Goal: Transaction & Acquisition: Purchase product/service

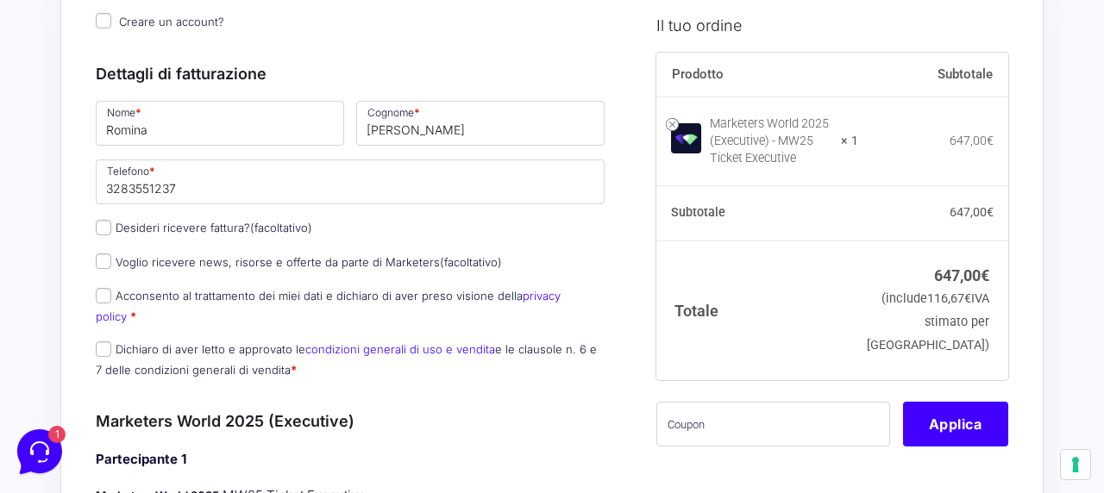
scroll to position [224, 0]
click at [104, 341] on input "Dichiaro di aver letto e approvato le condizioni generali di uso e vendita e le…" at bounding box center [104, 349] width 16 height 16
checkbox input "true"
click at [106, 298] on input "Acconsento al trattamento dei miei dati e dichiaro di aver preso visione della …" at bounding box center [104, 295] width 16 height 16
checkbox input "true"
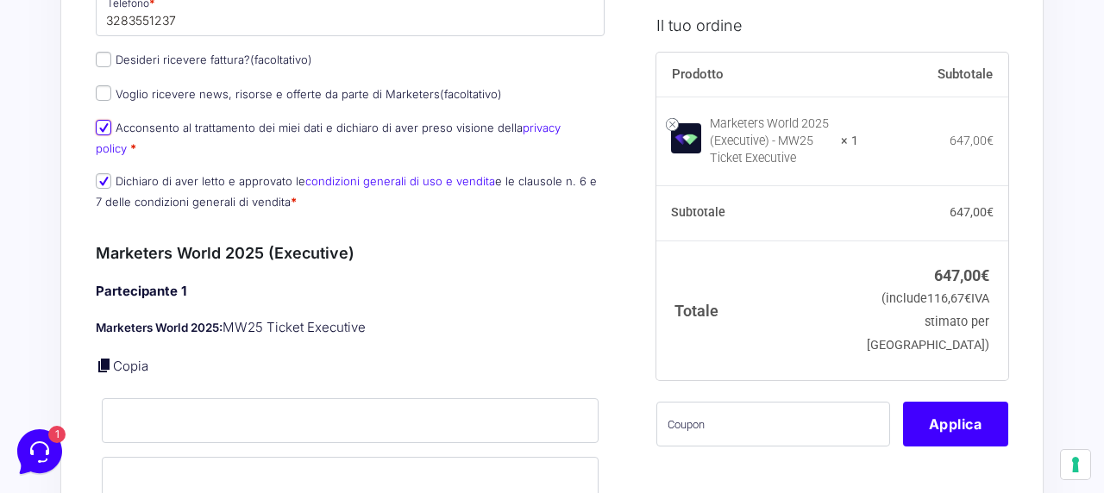
scroll to position [390, 0]
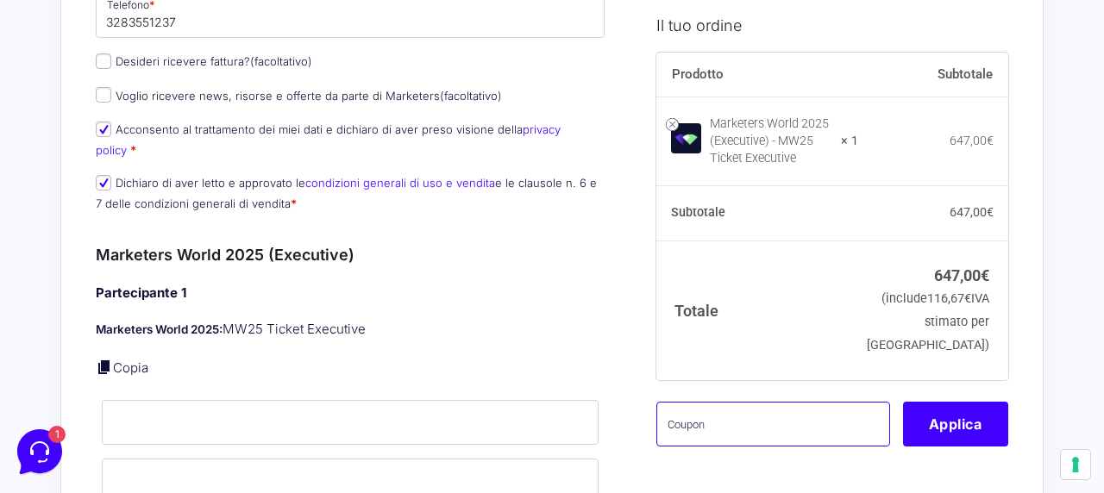
click at [714, 445] on input "text" at bounding box center [773, 423] width 234 height 45
paste input "MRK100OFFMWTEST"
type input "MRK100OFFMWTEST"
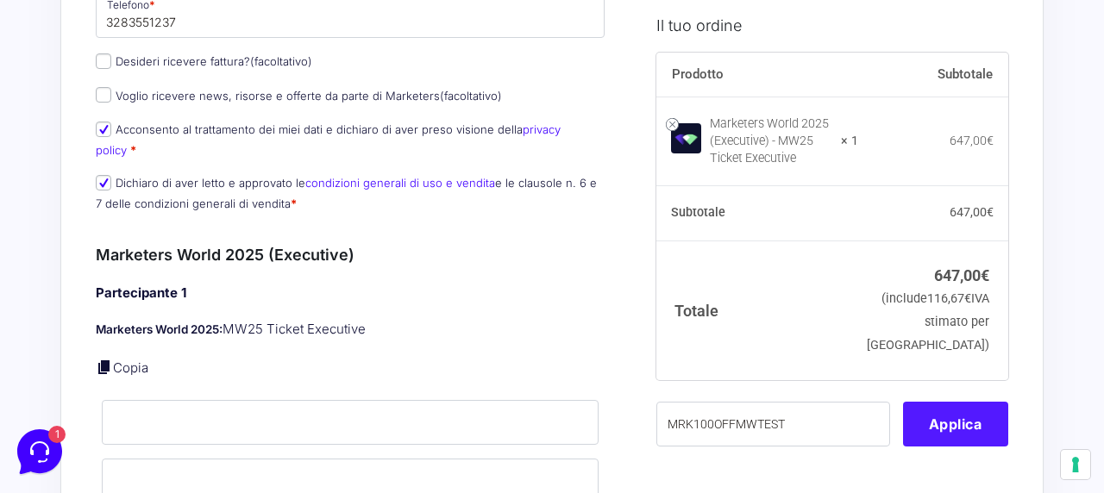
click at [938, 446] on button "Applica" at bounding box center [955, 423] width 105 height 45
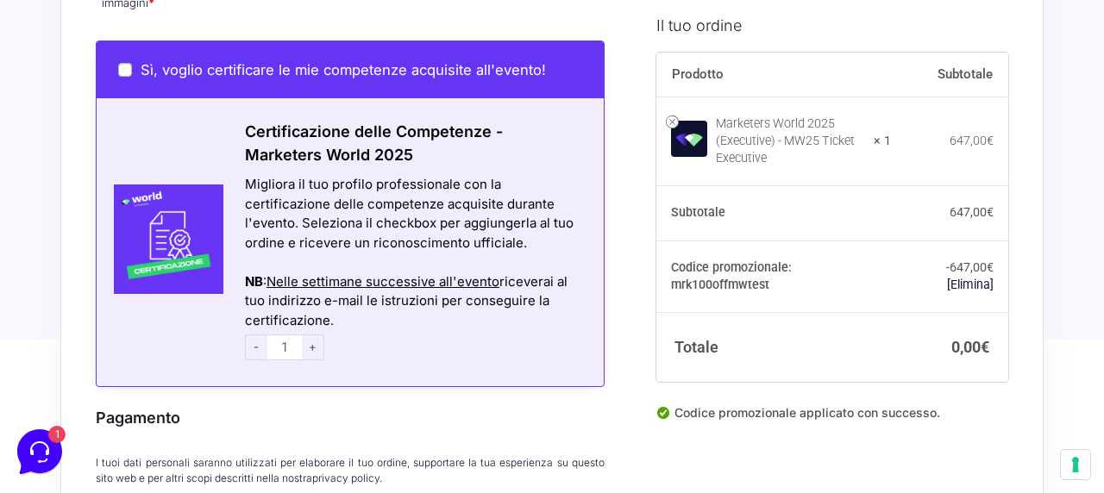
scroll to position [1284, 0]
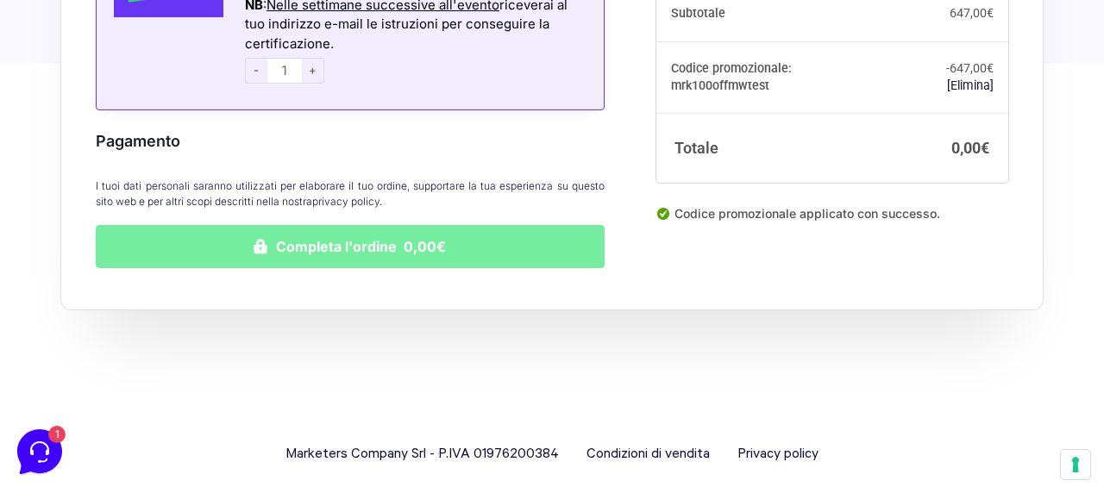
click at [458, 225] on button "Completa l'ordine 0,00€" at bounding box center [350, 246] width 509 height 43
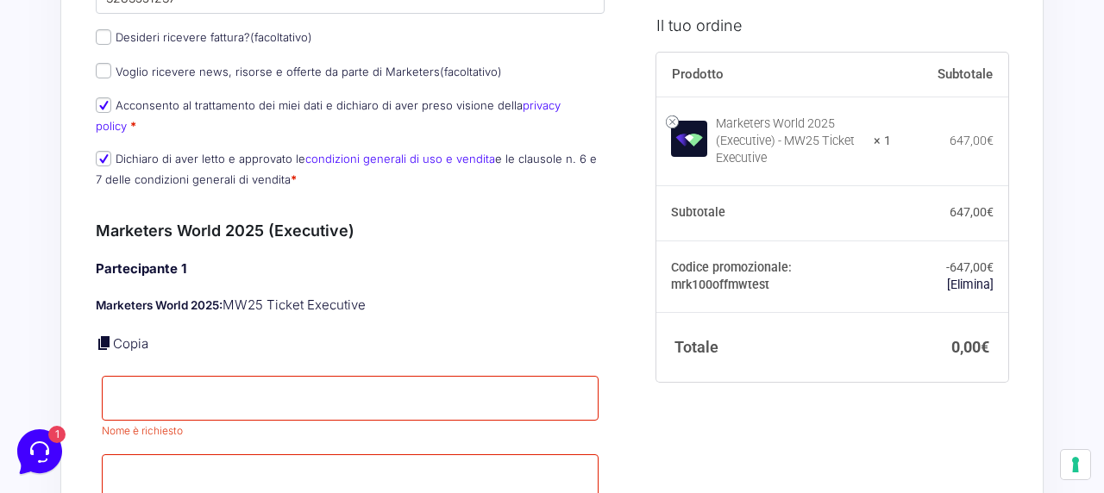
scroll to position [608, 0]
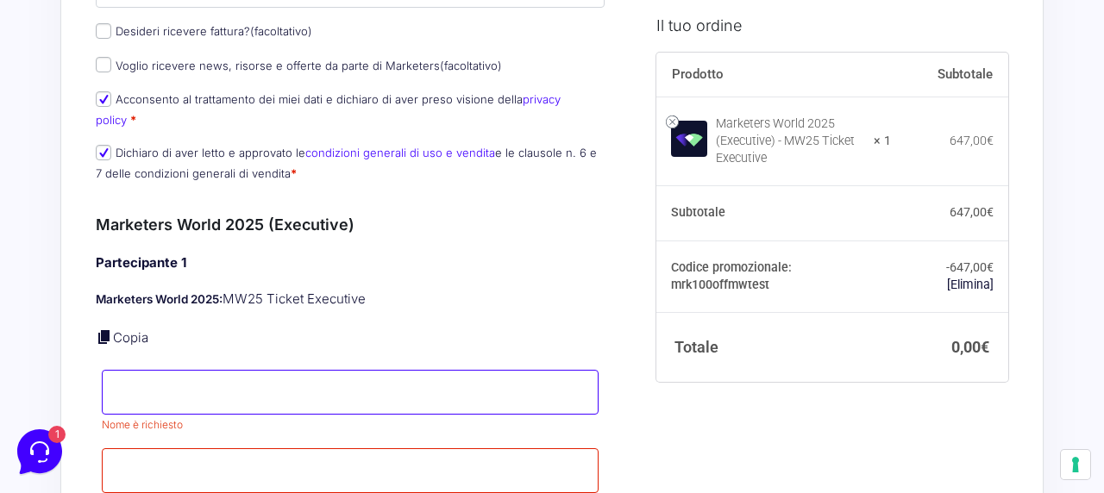
click at [380, 370] on input "Nome *" at bounding box center [350, 392] width 497 height 45
type input "Romina"
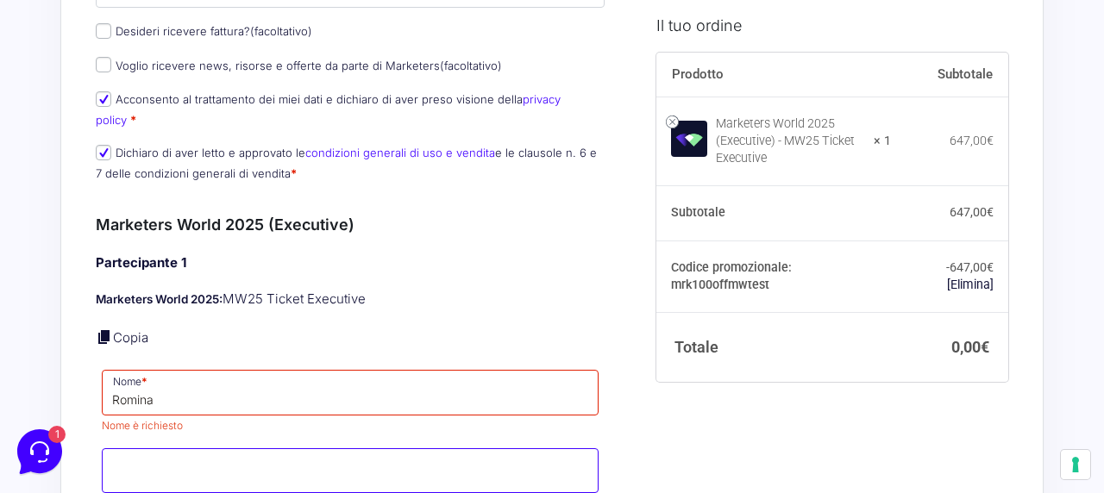
click at [242, 449] on input "Cognome *" at bounding box center [350, 471] width 497 height 45
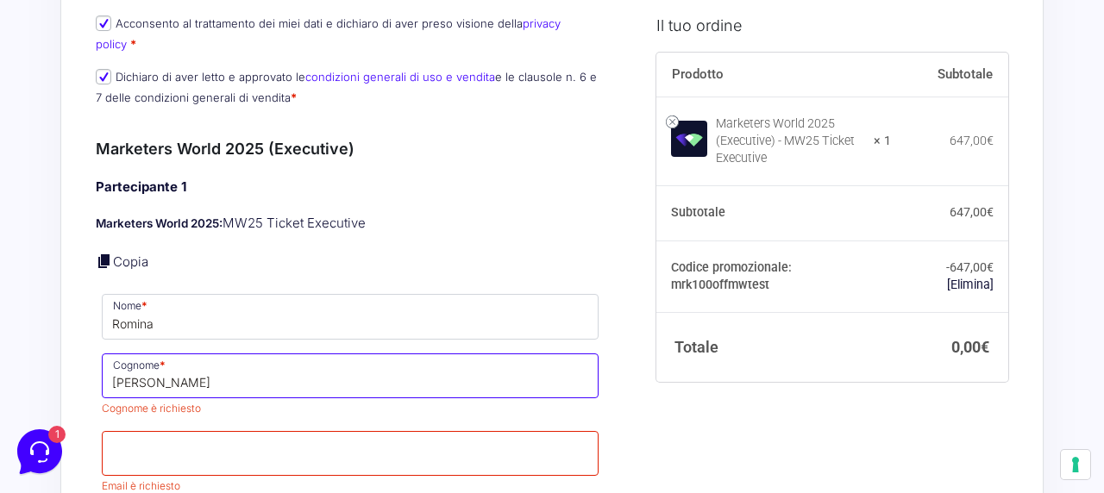
scroll to position [806, 0]
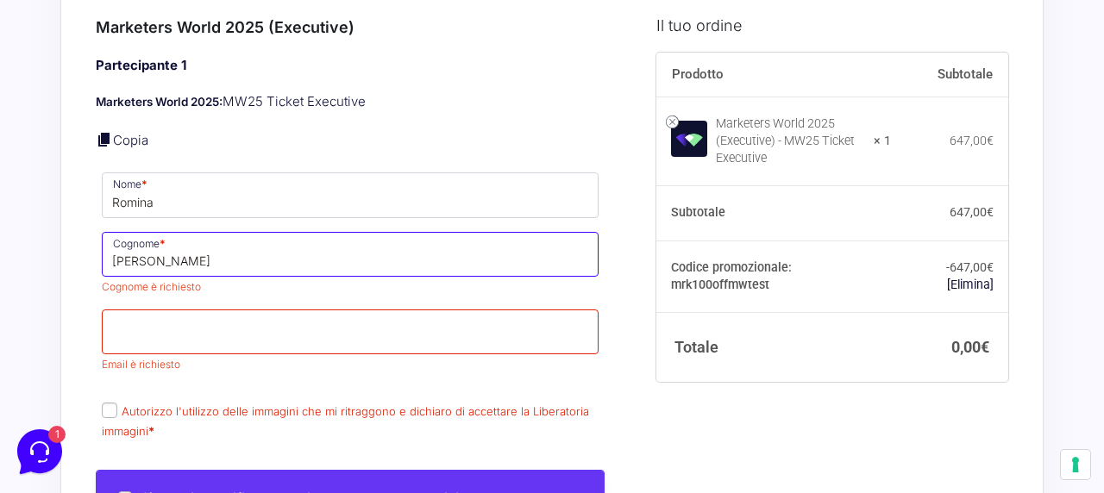
type input "[PERSON_NAME]"
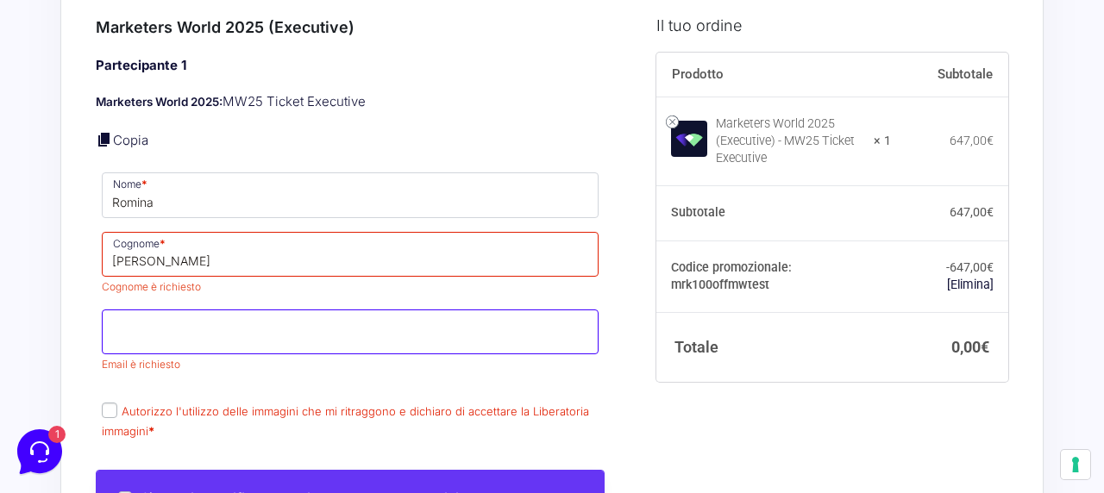
click at [272, 324] on p "Email * Email è richiesto" at bounding box center [350, 342] width 509 height 70
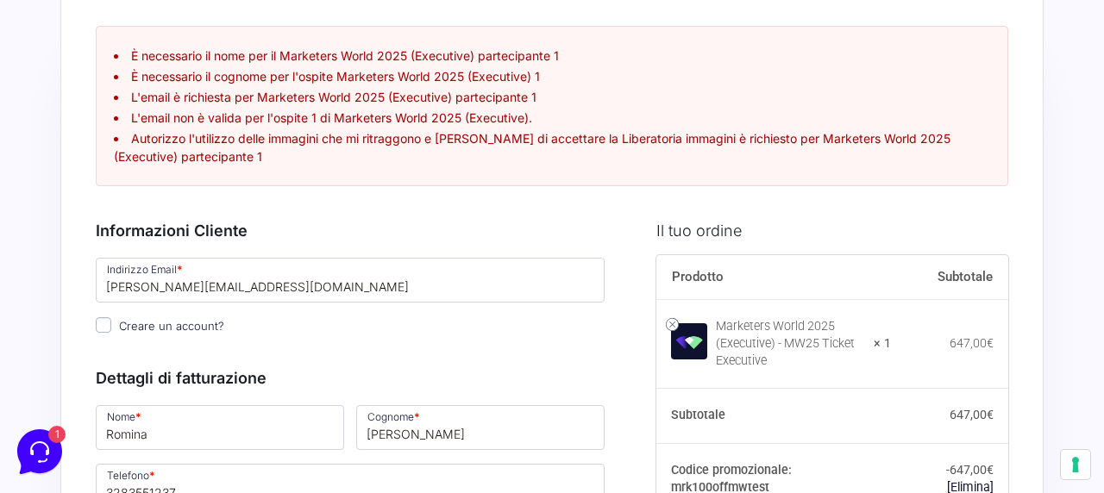
scroll to position [66, 0]
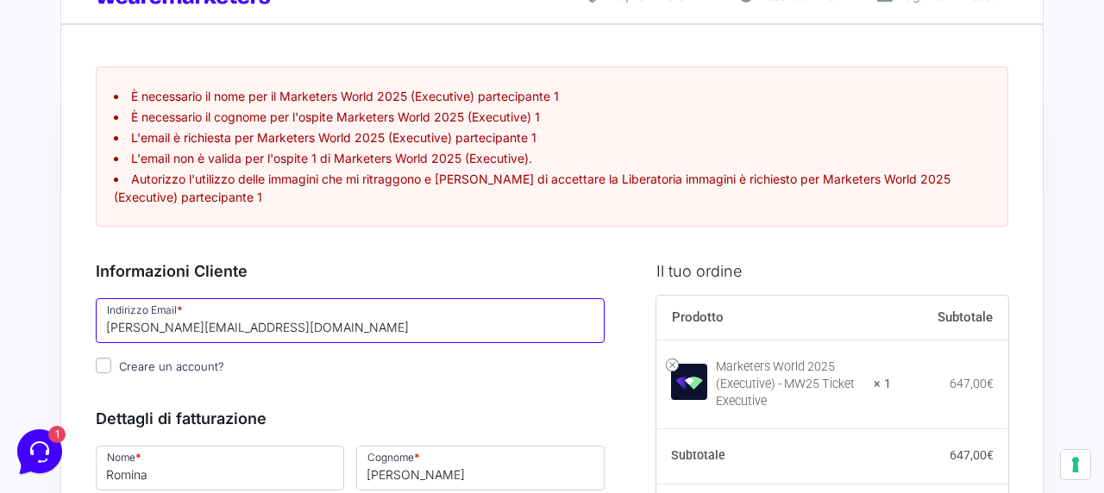
click at [300, 333] on input "[PERSON_NAME][EMAIL_ADDRESS][DOMAIN_NAME]" at bounding box center [350, 320] width 509 height 45
click at [326, 312] on input "[PERSON_NAME][EMAIL_ADDRESS][DOMAIN_NAME]" at bounding box center [350, 320] width 509 height 45
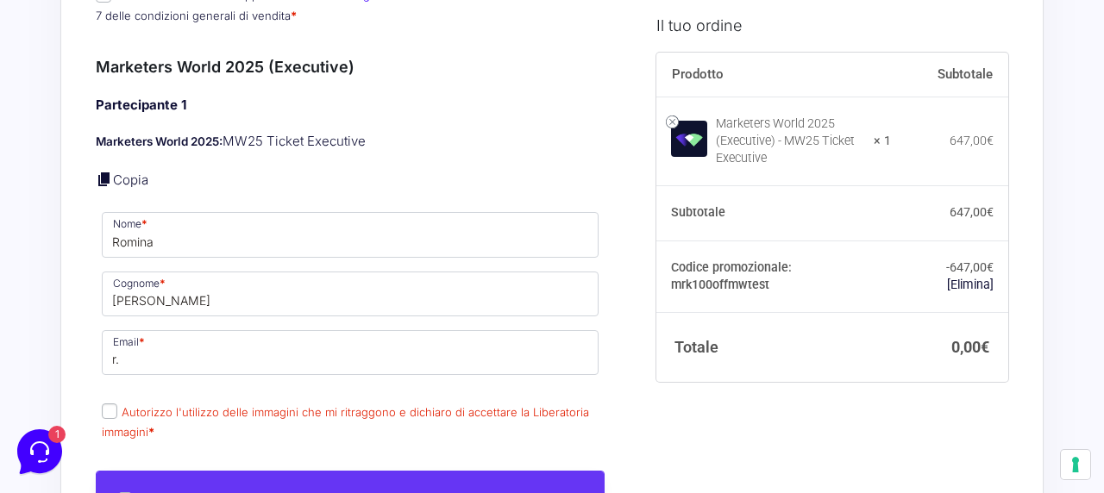
scroll to position [790, 0]
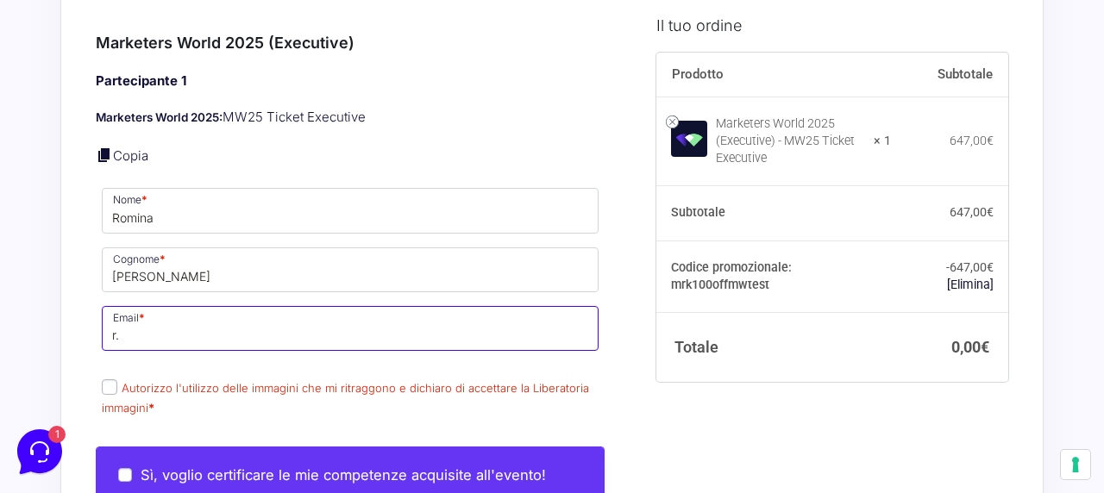
click at [326, 312] on input "r." at bounding box center [350, 328] width 497 height 45
paste input "[PERSON_NAME][EMAIL_ADDRESS][DOMAIN_NAME]"
type input "[PERSON_NAME][EMAIL_ADDRESS][DOMAIN_NAME]"
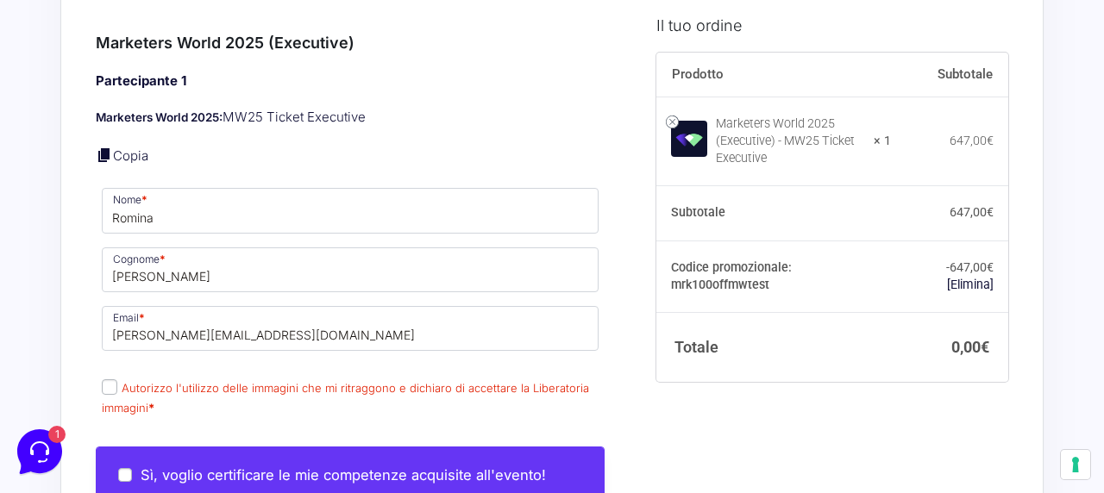
click at [112, 380] on input "Autorizzo l'utilizzo delle immagini che mi ritraggono e dichiaro di accettare l…" at bounding box center [110, 388] width 16 height 16
checkbox input "true"
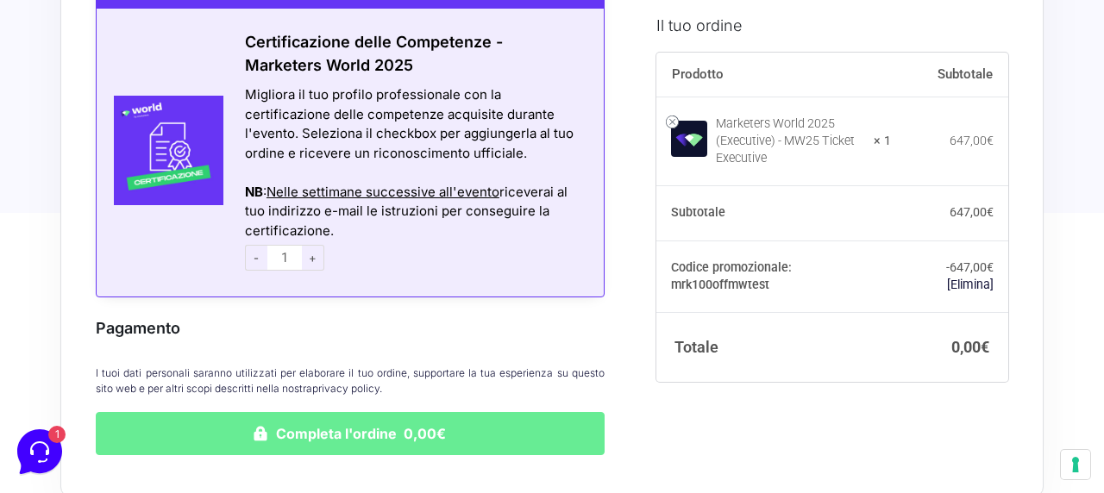
scroll to position [1472, 0]
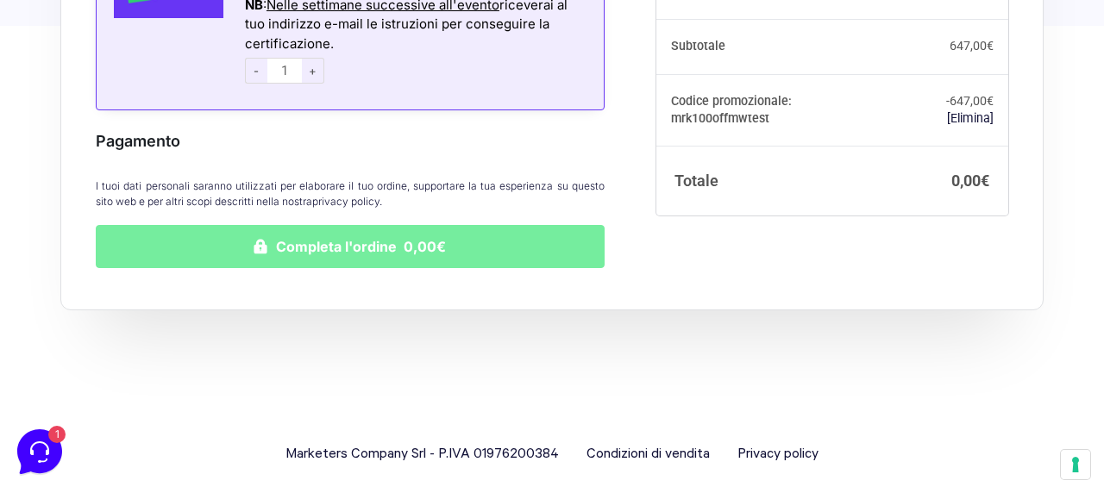
click at [440, 225] on button "Completa l'ordine 0,00€" at bounding box center [350, 246] width 509 height 43
